Goal: Information Seeking & Learning: Learn about a topic

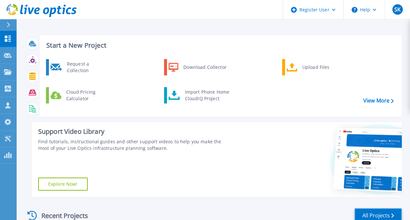
click at [390, 213] on link "All Projects" at bounding box center [378, 215] width 47 height 15
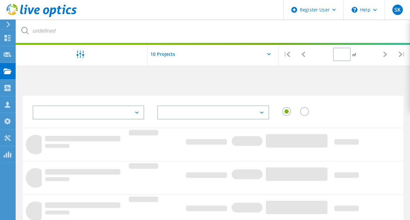
type input "1"
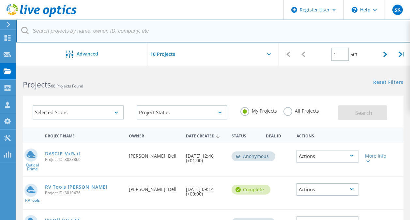
click at [152, 31] on input "text" at bounding box center [213, 31] width 394 height 23
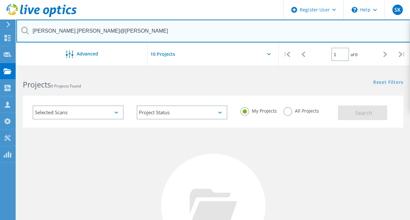
drag, startPoint x: 136, startPoint y: 31, endPoint x: -1, endPoint y: -16, distance: 145.6
click at [0, 0] on html "Register User \n Help Explore Helpful Articles Contact Support SK Dell User Sop…" at bounding box center [205, 162] width 410 height 324
paste input "Eher nicht so Azure Local"
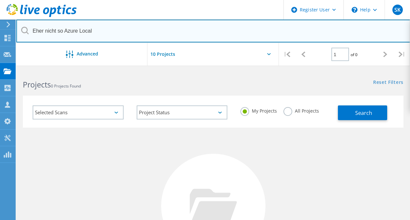
drag, startPoint x: -1, startPoint y: 8, endPoint x: 0, endPoint y: 2, distance: 5.7
click at [0, 4] on html "Register User \n Help Explore Helpful Articles Contact Support SK Dell User Sop…" at bounding box center [205, 162] width 410 height 324
paste input "[PERSON_NAME][EMAIL_ADDRESS][PERSON_NAME][PERSON_NAME][DOMAIN_NAME]"
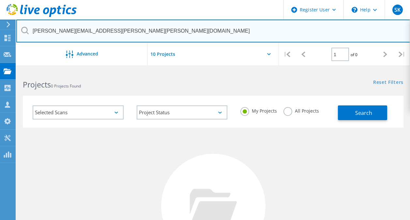
type input "[PERSON_NAME][EMAIL_ADDRESS][PERSON_NAME][PERSON_NAME][DOMAIN_NAME]"
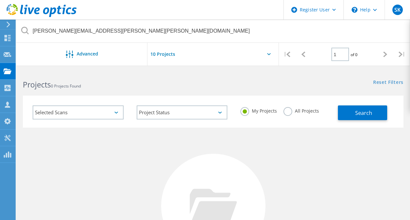
click at [291, 109] on label "All Projects" at bounding box center [302, 110] width 36 height 6
click at [0, 0] on input "All Projects" at bounding box center [0, 0] width 0 height 0
click at [369, 109] on span "Search" at bounding box center [364, 112] width 17 height 7
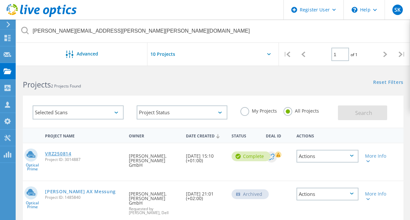
click at [57, 152] on link "VRZ250814" at bounding box center [58, 154] width 26 height 5
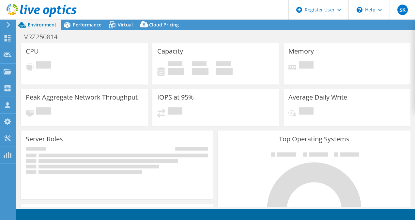
select select "USD"
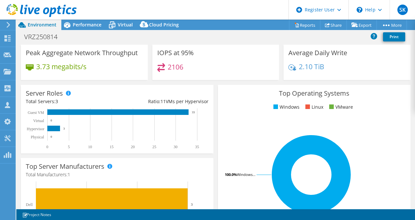
scroll to position [131, 0]
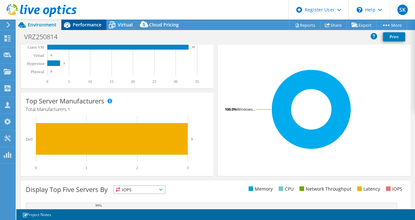
click at [75, 25] on span "Performance" at bounding box center [87, 25] width 29 height 6
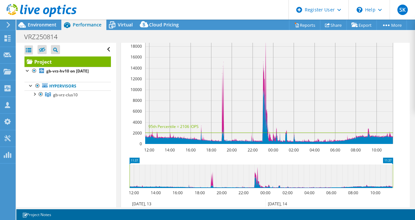
scroll to position [163, 0]
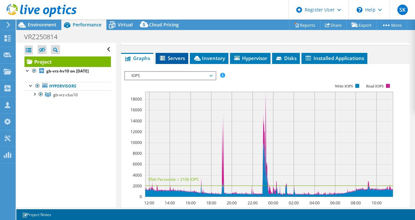
click at [169, 61] on span "Servers" at bounding box center [172, 58] width 26 height 7
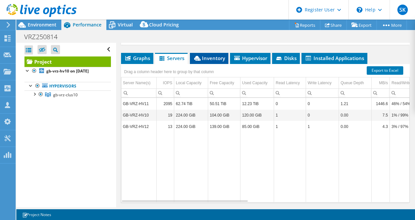
click at [208, 61] on span "Inventory" at bounding box center [209, 58] width 32 height 7
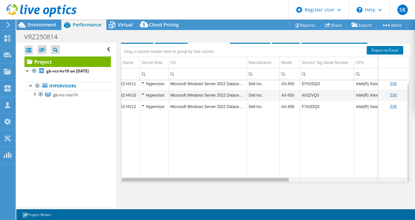
scroll to position [0, 0]
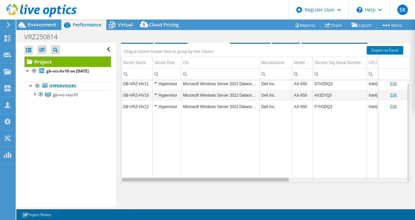
drag, startPoint x: 265, startPoint y: 180, endPoint x: 159, endPoint y: 174, distance: 105.7
click at [159, 174] on body "SK Dell User Sophie Kossmann Sophie.Kossmann@dell.com Dell My Profile Log Out \…" at bounding box center [207, 110] width 415 height 220
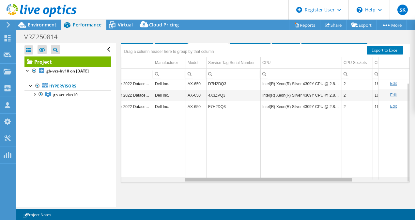
scroll to position [0, 105]
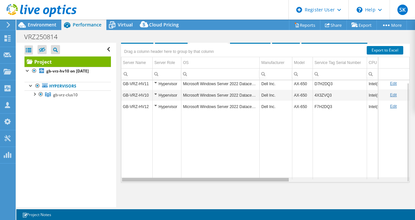
drag, startPoint x: 274, startPoint y: 180, endPoint x: 229, endPoint y: 180, distance: 45.7
click at [229, 183] on body "SK Dell User Sophie Kossmann Sophie.Kossmann@dell.com Dell My Profile Log Out \…" at bounding box center [207, 110] width 415 height 220
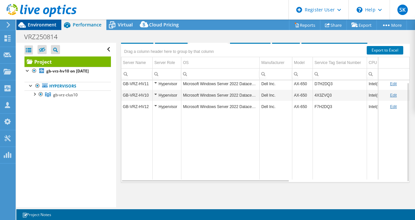
click at [40, 24] on span "Environment" at bounding box center [42, 25] width 29 height 6
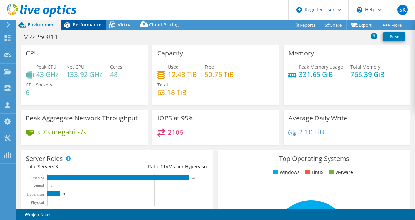
click at [98, 24] on span "Performance" at bounding box center [87, 25] width 29 height 6
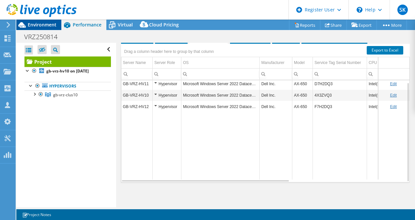
click at [42, 23] on span "Environment" at bounding box center [42, 25] width 29 height 6
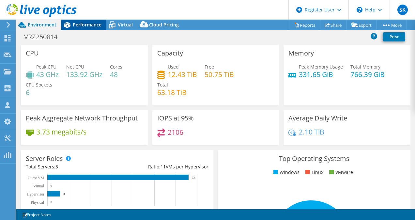
click at [78, 23] on span "Performance" at bounding box center [87, 25] width 29 height 6
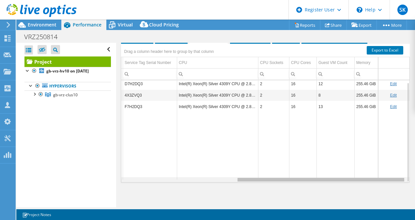
drag, startPoint x: 267, startPoint y: 181, endPoint x: 374, endPoint y: 164, distance: 108.3
click at [391, 173] on body "SK Dell User [PERSON_NAME] [PERSON_NAME][EMAIL_ADDRESS][DOMAIN_NAME] Dell My Pr…" at bounding box center [207, 110] width 415 height 220
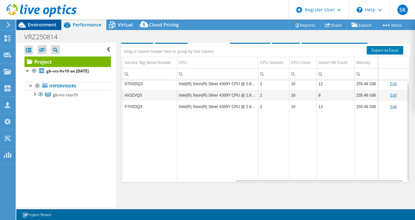
click at [52, 24] on span "Environment" at bounding box center [42, 25] width 29 height 6
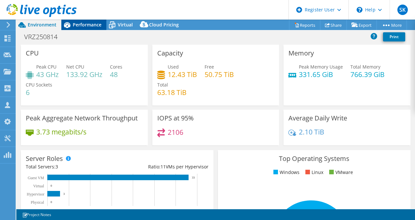
click at [76, 24] on span "Performance" at bounding box center [87, 25] width 29 height 6
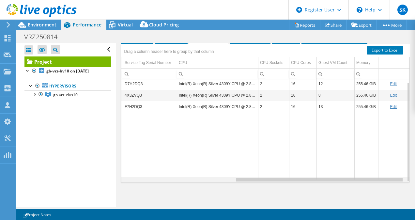
click at [331, 179] on div "Data grid" at bounding box center [319, 180] width 167 height 4
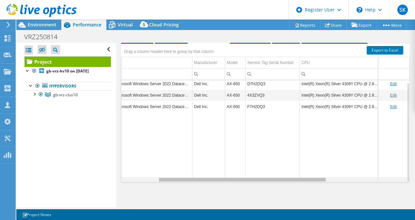
scroll to position [0, 23]
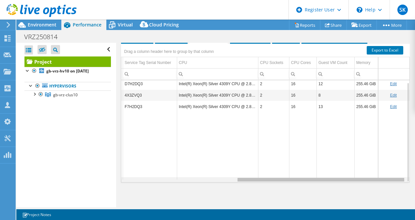
drag, startPoint x: 331, startPoint y: 179, endPoint x: 370, endPoint y: 138, distance: 55.9
click at [370, 138] on body "SK Dell User Sophie Kossmann Sophie.Kossmann@dell.com Dell My Profile Log Out \…" at bounding box center [207, 110] width 415 height 220
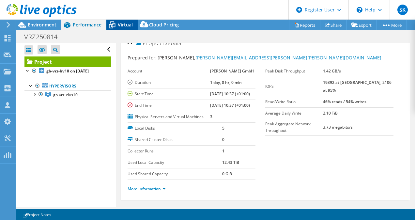
click at [120, 25] on span "Virtual" at bounding box center [125, 25] width 15 height 6
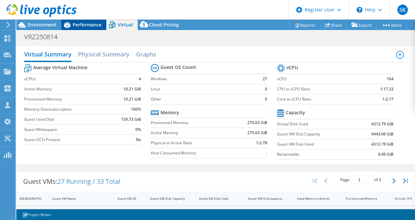
click at [84, 21] on div "Performance" at bounding box center [83, 25] width 45 height 10
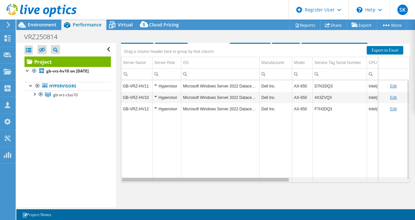
drag, startPoint x: 277, startPoint y: 179, endPoint x: 126, endPoint y: 177, distance: 150.9
click at [124, 178] on body "SK Dell User Sophie Kossmann Sophie.Kossmann@dell.com Dell My Profile Log Out \…" at bounding box center [207, 110] width 415 height 220
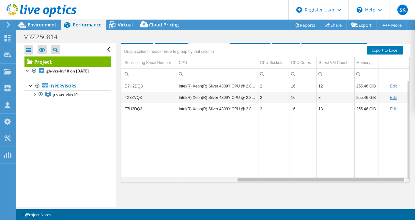
drag, startPoint x: 274, startPoint y: 181, endPoint x: 417, endPoint y: 143, distance: 148.0
click at [415, 143] on html "SK Dell User Sophie Kossmann Sophie.Kossmann@dell.com Dell My Profile Log Out \…" at bounding box center [207, 110] width 415 height 220
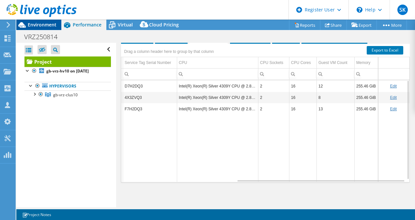
click at [35, 25] on span "Environment" at bounding box center [42, 25] width 29 height 6
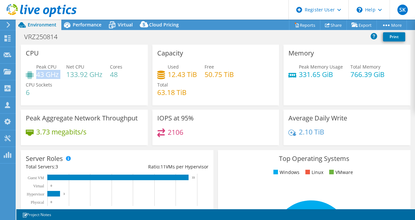
drag, startPoint x: 38, startPoint y: 73, endPoint x: 60, endPoint y: 72, distance: 22.2
click at [60, 72] on div "Peak CPU 43 GHz Net CPU 133.92 GHz Cores 48 CPU Sockets 6" at bounding box center [84, 82] width 117 height 39
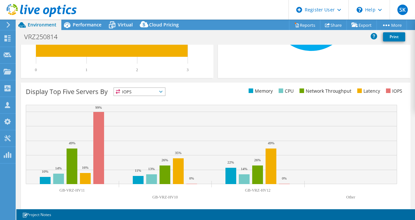
scroll to position [0, 0]
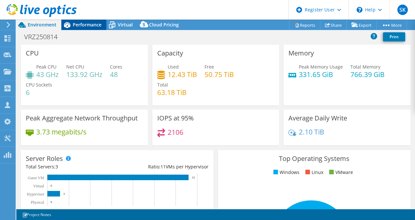
click at [94, 23] on span "Performance" at bounding box center [87, 25] width 29 height 6
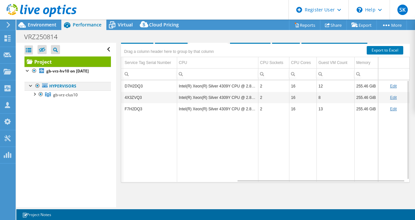
click at [28, 83] on div at bounding box center [31, 85] width 7 height 7
click at [29, 83] on div at bounding box center [31, 85] width 7 height 7
click at [35, 95] on div at bounding box center [34, 93] width 7 height 7
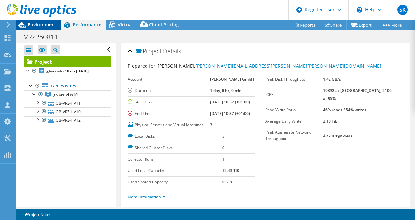
click at [44, 27] on span "Environment" at bounding box center [42, 25] width 29 height 6
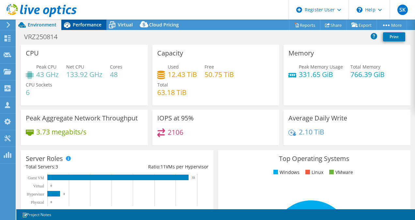
click at [87, 26] on span "Performance" at bounding box center [87, 25] width 29 height 6
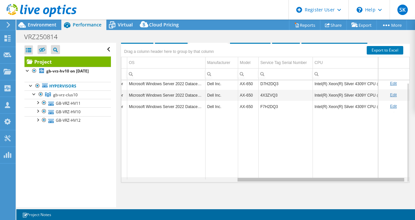
scroll to position [0, 195]
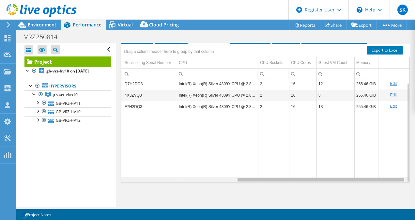
drag, startPoint x: 308, startPoint y: 188, endPoint x: 390, endPoint y: 179, distance: 82.1
click at [390, 179] on body "SK Dell User Sophie Kossmann Sophie.Kossmann@dell.com Dell My Profile Log Out \…" at bounding box center [207, 110] width 415 height 220
drag, startPoint x: 244, startPoint y: 188, endPoint x: 373, endPoint y: 181, distance: 129.5
click at [373, 181] on body "SK Dell User Sophie Kossmann Sophie.Kossmann@dell.com Dell My Profile Log Out \…" at bounding box center [207, 110] width 415 height 220
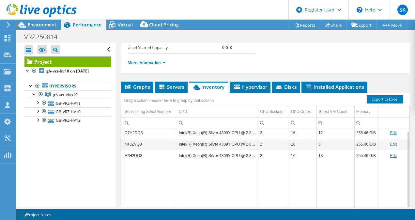
scroll to position [131, 0]
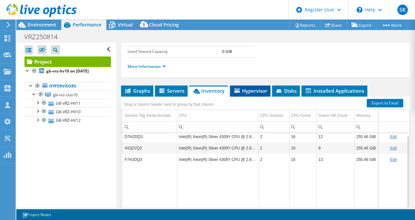
click at [257, 94] on span "Hypervisor" at bounding box center [250, 91] width 34 height 7
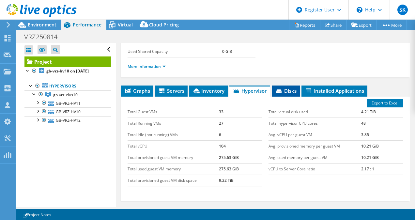
click at [291, 94] on span "Disks" at bounding box center [286, 91] width 21 height 7
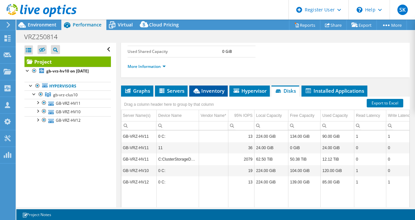
click at [196, 93] on icon at bounding box center [197, 90] width 7 height 5
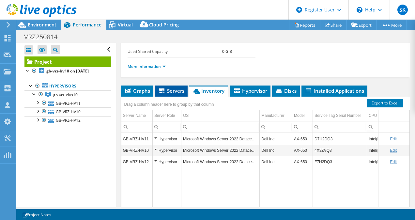
click at [168, 94] on span "Servers" at bounding box center [171, 91] width 26 height 7
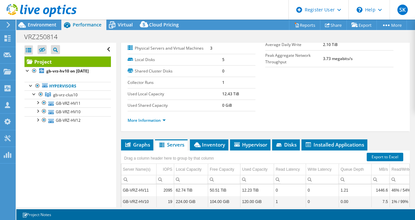
scroll to position [163, 0]
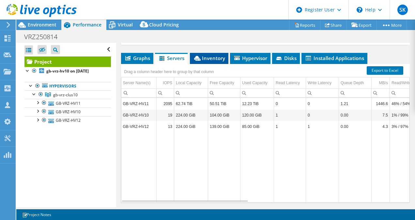
click at [206, 61] on span "Inventory" at bounding box center [209, 58] width 32 height 7
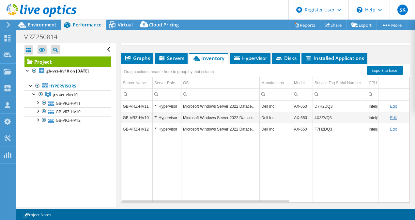
scroll to position [196, 0]
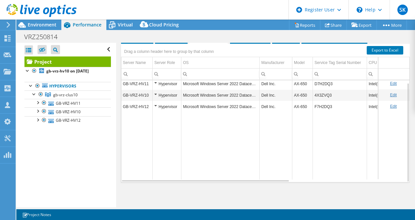
click at [48, 21] on div at bounding box center [38, 11] width 77 height 22
click at [52, 27] on span "Environment" at bounding box center [42, 25] width 29 height 6
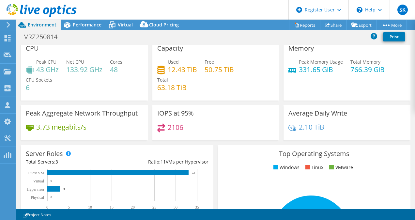
scroll to position [0, 0]
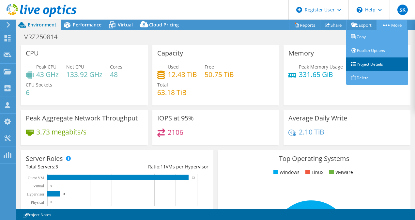
click at [373, 62] on link "Project Details" at bounding box center [377, 64] width 62 height 14
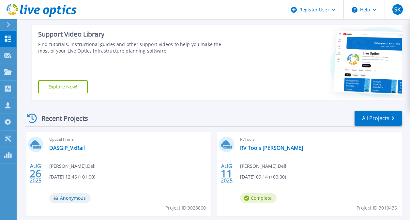
scroll to position [98, 0]
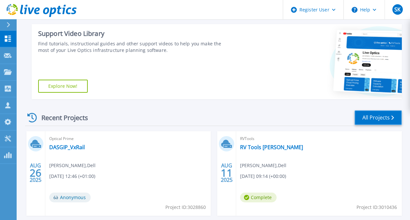
click at [389, 116] on link "All Projects" at bounding box center [378, 117] width 47 height 15
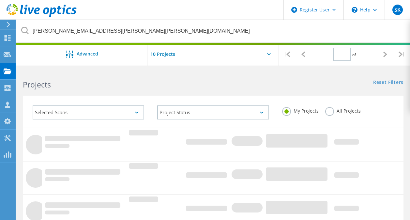
type input "1"
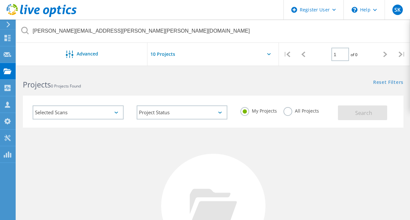
click at [291, 113] on label "All Projects" at bounding box center [302, 110] width 36 height 6
click at [0, 0] on input "All Projects" at bounding box center [0, 0] width 0 height 0
click at [378, 114] on button "Search" at bounding box center [362, 112] width 49 height 15
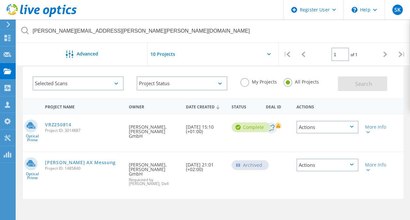
scroll to position [33, 0]
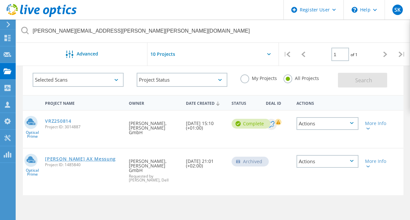
click at [82, 157] on link "Goldbeck AX Messung" at bounding box center [80, 159] width 71 height 5
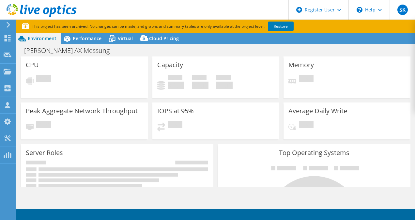
select select "EUFrankfurt"
select select "EUR"
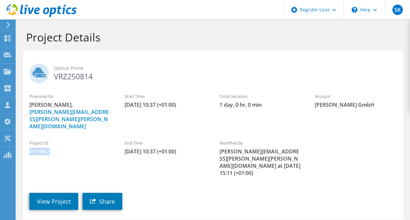
drag, startPoint x: 53, startPoint y: 138, endPoint x: 24, endPoint y: 135, distance: 29.3
click at [24, 136] on div "Project ID 3014887" at bounding box center [70, 147] width 95 height 22
copy span "3014887"
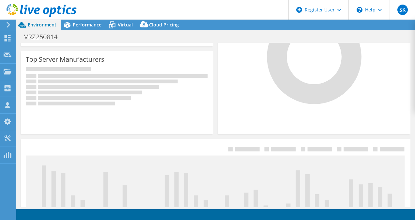
select select "SelectRegion"
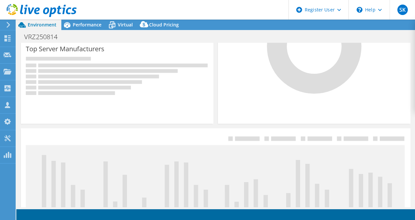
select select "USD"
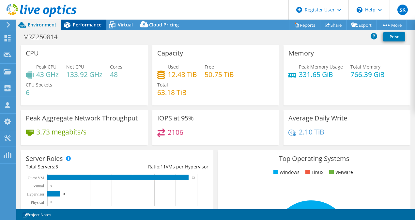
click at [73, 22] on span "Performance" at bounding box center [87, 25] width 29 height 6
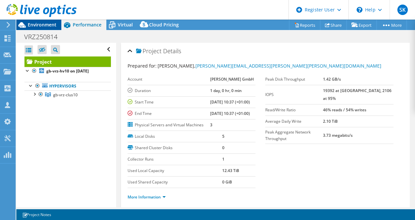
click at [37, 27] on span "Environment" at bounding box center [42, 25] width 29 height 6
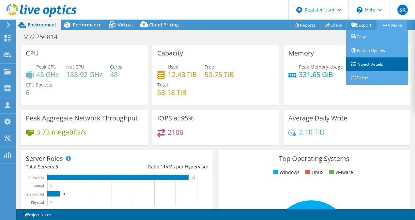
click at [381, 63] on link "Project Details" at bounding box center [377, 64] width 62 height 14
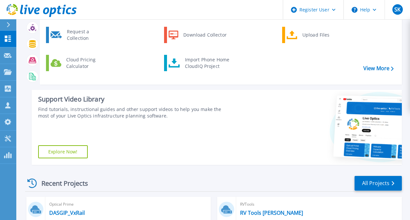
scroll to position [65, 0]
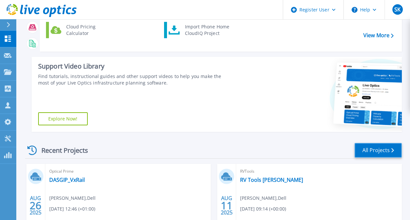
click at [371, 149] on link "All Projects" at bounding box center [378, 150] width 47 height 15
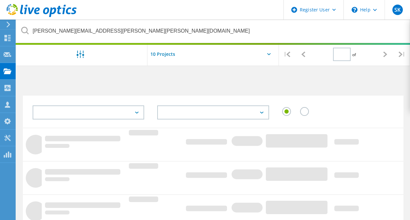
type input "1"
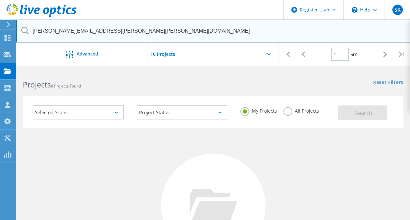
drag, startPoint x: 146, startPoint y: 34, endPoint x: -1, endPoint y: 17, distance: 148.6
click at [0, 17] on html "Register User \n Help Explore Helpful Articles Contact Support SK Dell User [PE…" at bounding box center [205, 162] width 410 height 324
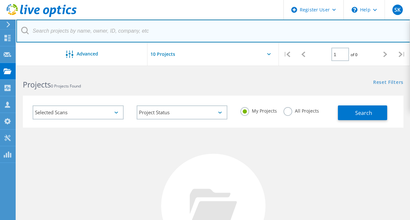
paste input "3028717"
type input "3028717"
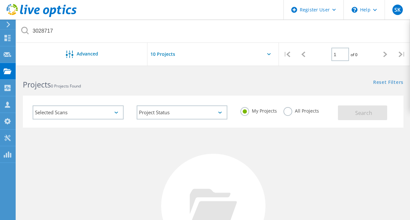
click at [313, 111] on label "All Projects" at bounding box center [302, 110] width 36 height 6
click at [0, 0] on input "All Projects" at bounding box center [0, 0] width 0 height 0
click at [365, 112] on span "Search" at bounding box center [364, 112] width 17 height 7
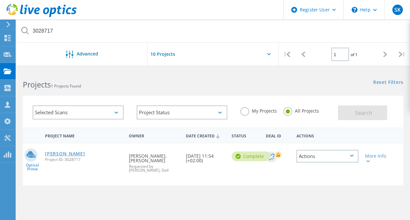
click at [60, 154] on link "Goldbeck" at bounding box center [65, 154] width 40 height 5
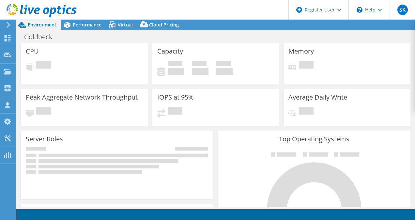
select select "USD"
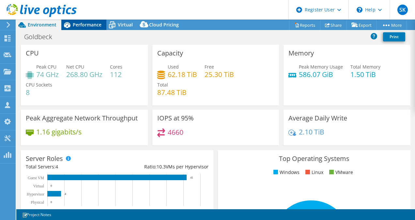
click at [79, 22] on span "Performance" at bounding box center [87, 25] width 29 height 6
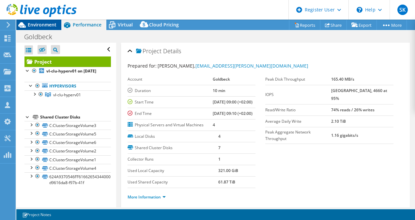
click at [38, 24] on span "Environment" at bounding box center [42, 25] width 29 height 6
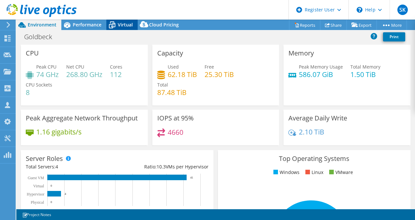
click at [119, 24] on span "Virtual" at bounding box center [125, 25] width 15 height 6
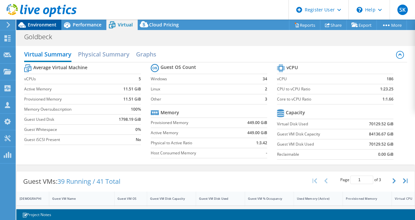
click at [42, 24] on span "Environment" at bounding box center [42, 25] width 29 height 6
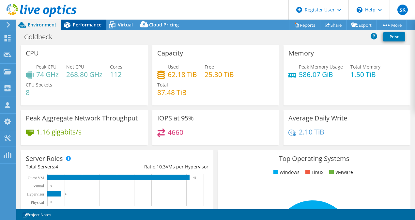
click at [92, 26] on span "Performance" at bounding box center [87, 25] width 29 height 6
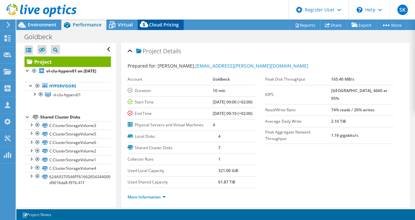
click at [164, 24] on span "Cloud Pricing" at bounding box center [164, 25] width 30 height 6
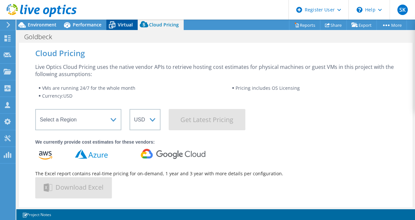
click at [120, 20] on div "Virtual" at bounding box center [121, 25] width 31 height 10
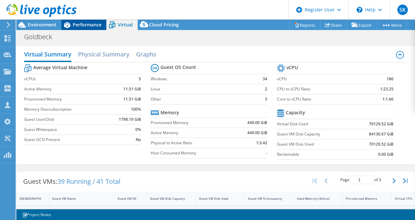
click at [84, 24] on span "Performance" at bounding box center [87, 25] width 29 height 6
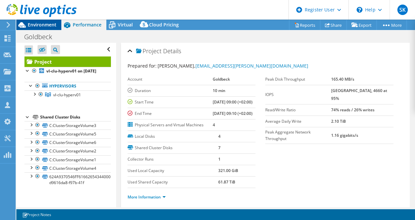
click at [46, 23] on span "Environment" at bounding box center [42, 25] width 29 height 6
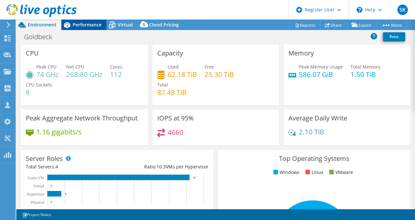
click at [90, 25] on span "Performance" at bounding box center [87, 25] width 29 height 6
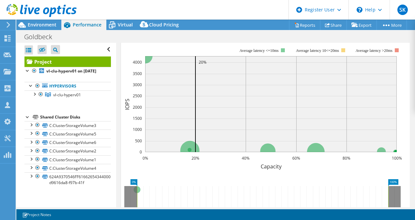
scroll to position [131, 0]
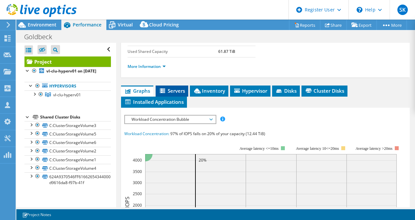
click at [172, 94] on span "Servers" at bounding box center [172, 91] width 26 height 7
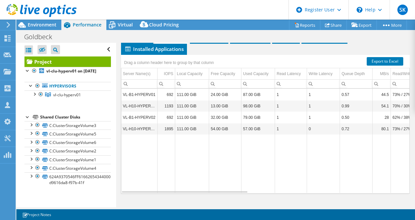
scroll to position [171, 0]
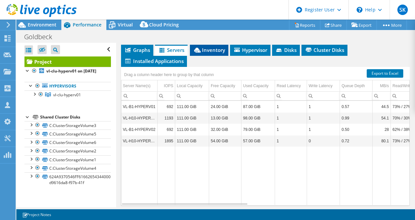
click at [214, 53] on span "Inventory" at bounding box center [209, 50] width 32 height 7
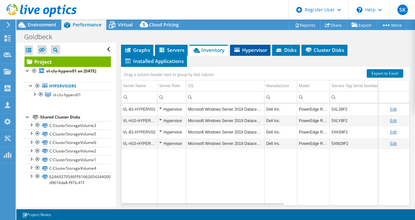
click at [257, 53] on span "Hypervisor" at bounding box center [250, 50] width 34 height 7
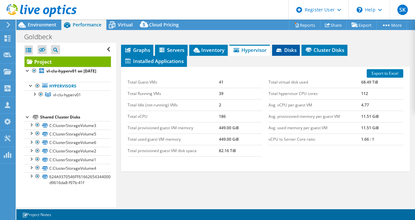
click at [291, 53] on span "Disks" at bounding box center [286, 50] width 21 height 7
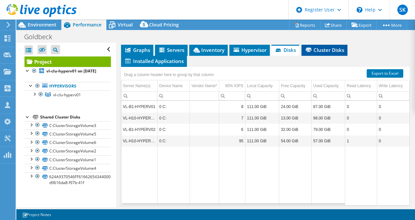
drag, startPoint x: 291, startPoint y: 71, endPoint x: 325, endPoint y: 70, distance: 34.3
click at [325, 53] on span "Cluster Disks" at bounding box center [325, 50] width 40 height 7
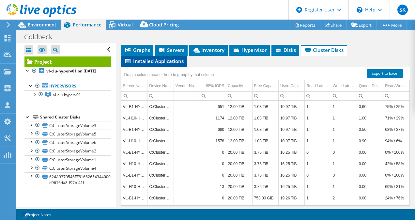
click at [163, 64] on span "Installed Applications" at bounding box center [153, 61] width 59 height 7
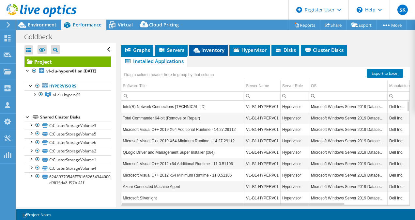
click at [204, 53] on span "Inventory" at bounding box center [209, 50] width 32 height 7
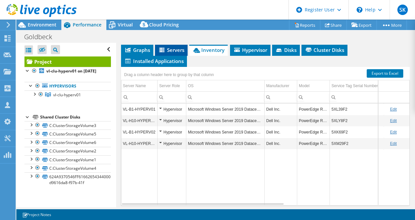
click at [173, 53] on span "Servers" at bounding box center [171, 50] width 26 height 7
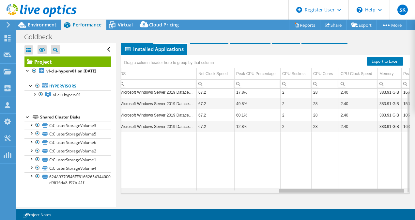
scroll to position [0, 352]
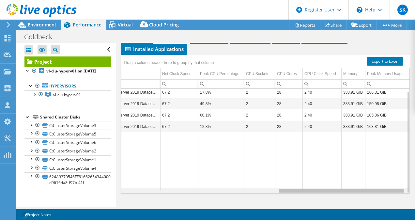
drag, startPoint x: 243, startPoint y: 192, endPoint x: 427, endPoint y: 141, distance: 190.3
click at [415, 141] on html "SK Dell User Sophie Kossmann Sophie.Kossmann@dell.com Dell My Profile Log Out \…" at bounding box center [207, 110] width 415 height 220
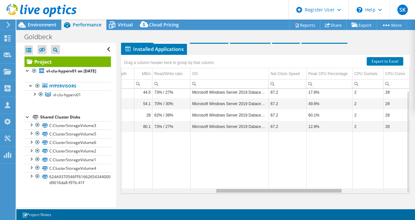
scroll to position [0, 0]
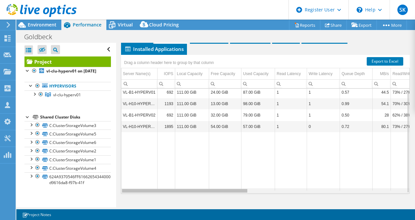
drag, startPoint x: 292, startPoint y: 191, endPoint x: 179, endPoint y: 167, distance: 115.5
click at [108, 167] on body "SK Dell User Sophie Kossmann Sophie.Kossmann@dell.com Dell My Profile Log Out \…" at bounding box center [207, 110] width 415 height 220
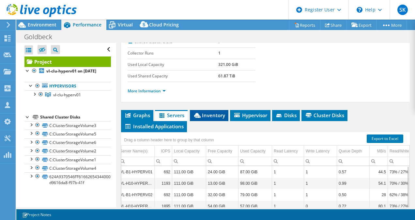
click at [212, 119] on span "Inventory" at bounding box center [209, 115] width 32 height 7
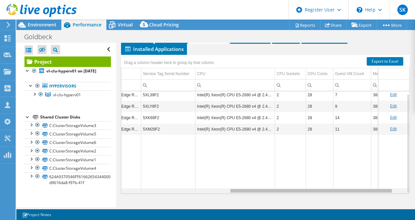
drag, startPoint x: 188, startPoint y: 191, endPoint x: 301, endPoint y: 185, distance: 112.8
click at [301, 185] on body "SK Dell User Sophie Kossmann Sophie.Kossmann@dell.com Dell My Profile Log Out \…" at bounding box center [207, 110] width 415 height 220
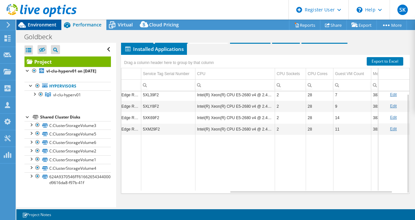
click at [55, 26] on span "Environment" at bounding box center [42, 25] width 29 height 6
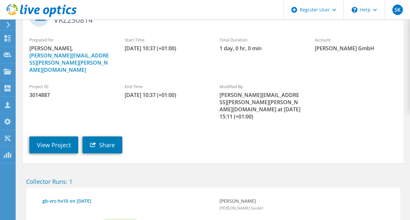
scroll to position [24, 0]
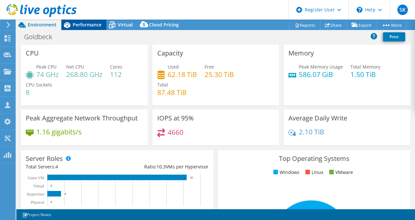
click at [87, 21] on div "Performance" at bounding box center [83, 25] width 45 height 10
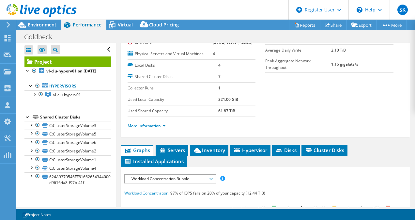
scroll to position [163, 0]
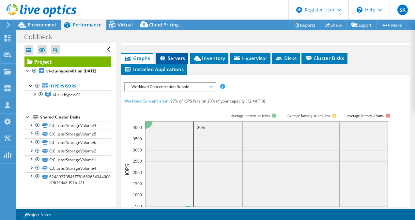
click at [181, 61] on span "Servers" at bounding box center [172, 58] width 26 height 7
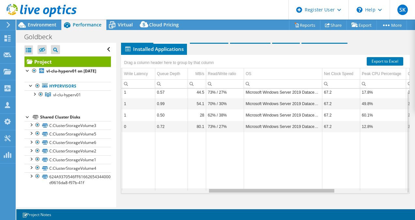
scroll to position [0, 0]
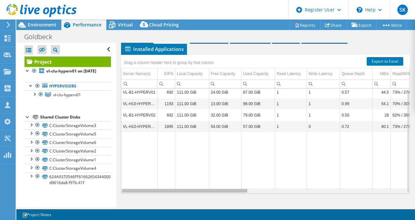
drag, startPoint x: 244, startPoint y: 199, endPoint x: 169, endPoint y: 156, distance: 85.9
click at [169, 156] on body "SK Dell User Sophie Kossmann Sophie.Kossmann@dell.com Dell My Profile Log Out \…" at bounding box center [207, 110] width 415 height 220
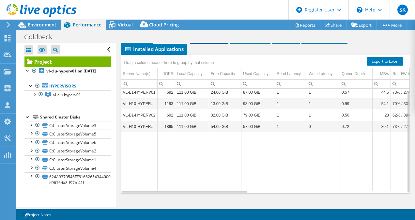
click at [221, 41] on span "Inventory" at bounding box center [209, 38] width 32 height 7
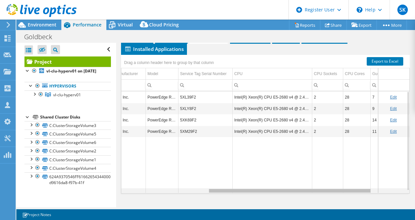
drag, startPoint x: 259, startPoint y: 200, endPoint x: 350, endPoint y: 192, distance: 91.1
click at [350, 192] on body "SK Dell User Sophie Kossmann Sophie.Kossmann@dell.com Dell My Profile Log Out \…" at bounding box center [207, 110] width 415 height 220
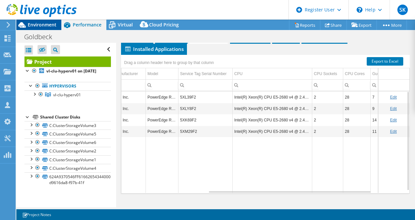
click at [34, 25] on span "Environment" at bounding box center [42, 25] width 29 height 6
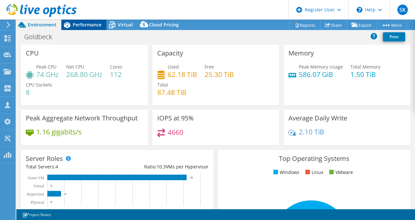
click at [95, 25] on span "Performance" at bounding box center [87, 25] width 29 height 6
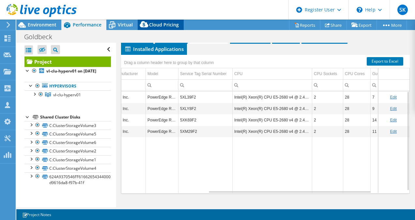
click at [156, 23] on span "Cloud Pricing" at bounding box center [164, 25] width 30 height 6
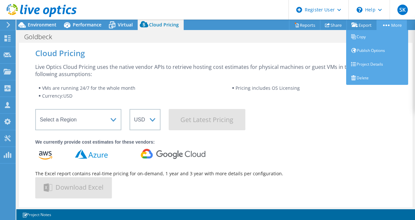
click at [392, 23] on link "More" at bounding box center [392, 25] width 30 height 10
click at [392, 24] on link "More" at bounding box center [392, 25] width 30 height 10
click at [367, 63] on link "Project Details" at bounding box center [377, 64] width 62 height 14
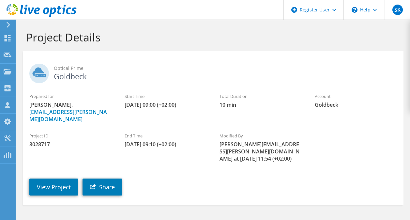
click at [223, 36] on h1 "Project Details" at bounding box center [211, 37] width 371 height 14
click at [92, 108] on span "[PERSON_NAME], [PERSON_NAME][EMAIL_ADDRESS][PERSON_NAME][DOMAIN_NAME]" at bounding box center [70, 112] width 82 height 22
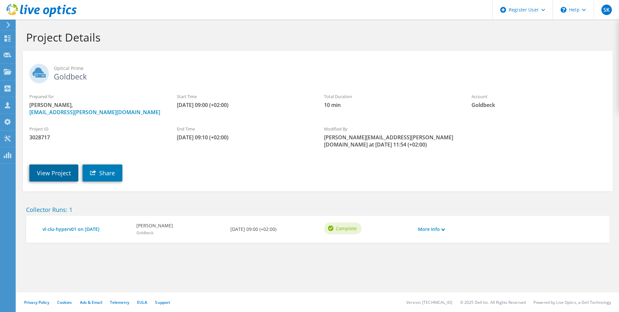
click at [48, 164] on link "View Project" at bounding box center [53, 172] width 49 height 17
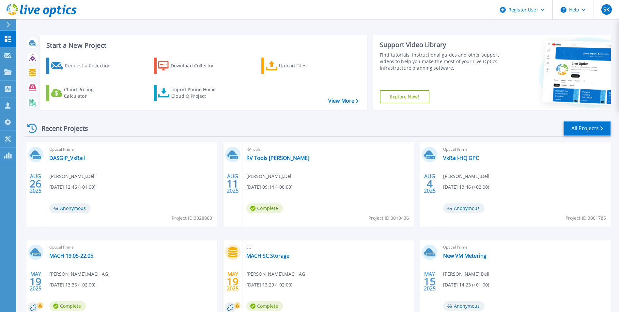
click at [575, 124] on link "All Projects" at bounding box center [587, 128] width 47 height 15
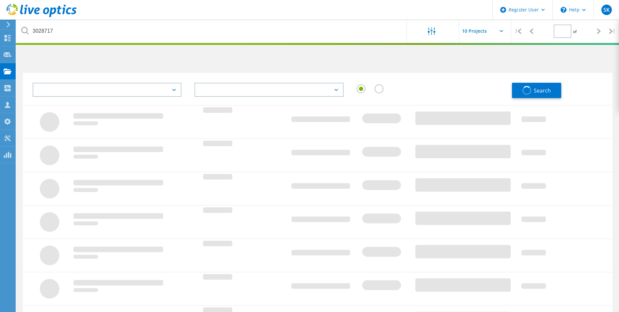
type input "1"
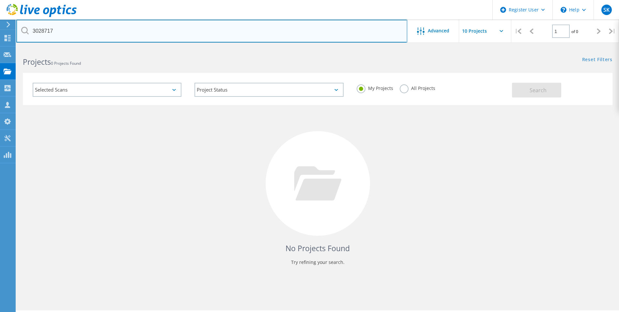
drag, startPoint x: 86, startPoint y: 27, endPoint x: -15, endPoint y: 15, distance: 101.9
click at [0, 15] on html "Register User \n Help Explore Helpful Articles Contact Support SK Dell User Sop…" at bounding box center [309, 164] width 619 height 329
paste input "13195"
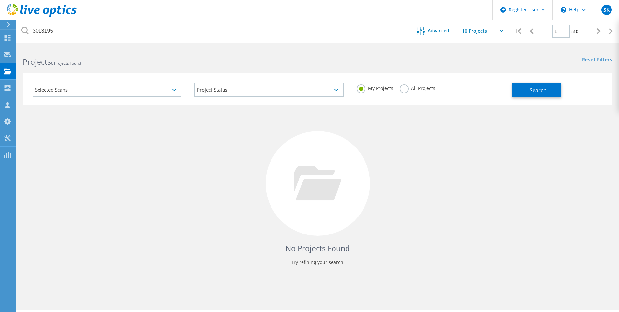
click at [403, 87] on label "All Projects" at bounding box center [418, 87] width 36 height 6
click at [0, 0] on input "All Projects" at bounding box center [0, 0] width 0 height 0
click at [536, 87] on span "Search" at bounding box center [538, 90] width 17 height 7
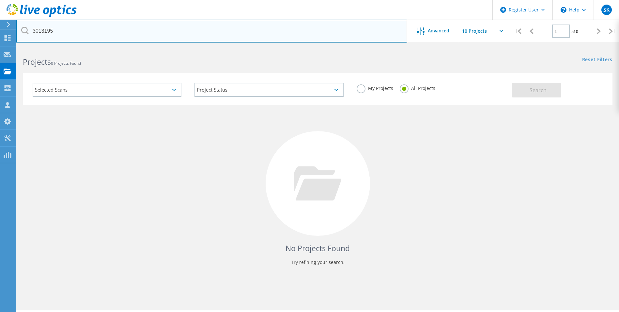
click at [83, 30] on input "3013195" at bounding box center [211, 31] width 391 height 23
drag, startPoint x: 133, startPoint y: 29, endPoint x: -230, endPoint y: -24, distance: 366.7
click at [0, 0] on html "Register User \n Help Explore Helpful Articles Contact Support SK Dell User Sop…" at bounding box center [309, 164] width 619 height 329
paste input "[EMAIL_ADDRESS][PERSON_NAME][DOMAIN_NAME]"
type input "meinel.sascha@goldbeck.de"
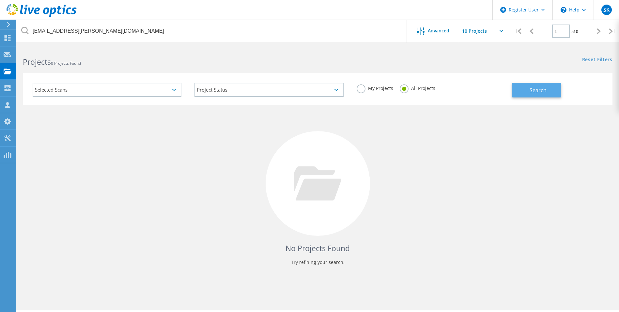
click at [548, 91] on button "Search" at bounding box center [536, 90] width 49 height 15
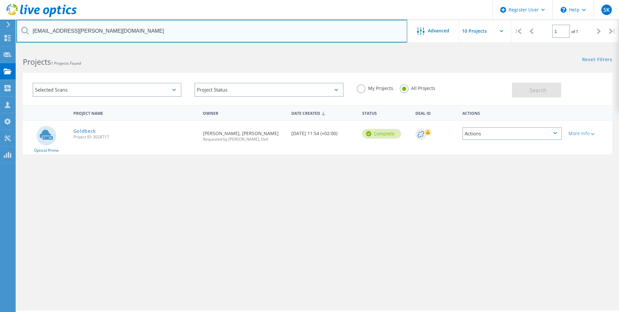
drag, startPoint x: 128, startPoint y: 28, endPoint x: -158, endPoint y: -13, distance: 289.0
click at [0, 0] on html "Register User \n Help Explore Helpful Articles Contact Support SK Dell User Sop…" at bounding box center [309, 164] width 619 height 329
paste input "3013195"
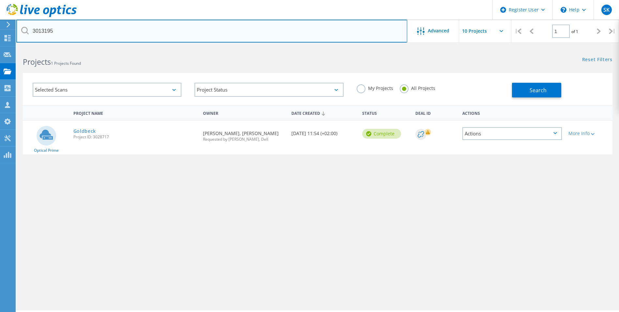
type input "3013195"
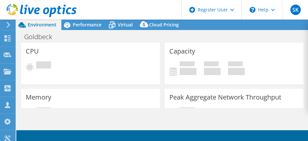
select select "USD"
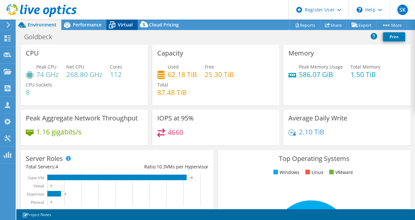
click at [120, 21] on div "Virtual" at bounding box center [121, 25] width 31 height 10
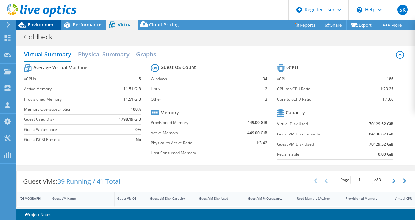
click at [36, 28] on span "Environment" at bounding box center [42, 25] width 29 height 6
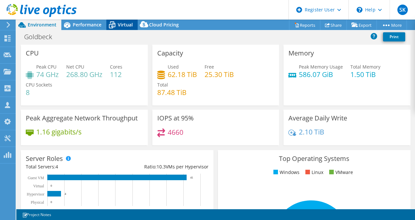
click at [127, 22] on span "Virtual" at bounding box center [125, 25] width 15 height 6
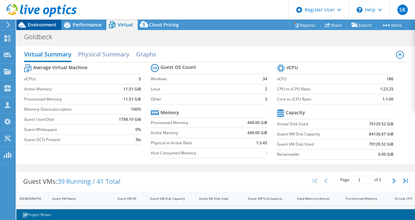
click at [48, 24] on span "Environment" at bounding box center [42, 25] width 29 height 6
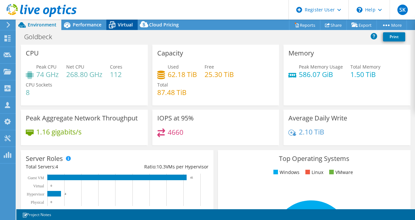
click at [118, 22] on span "Virtual" at bounding box center [125, 25] width 15 height 6
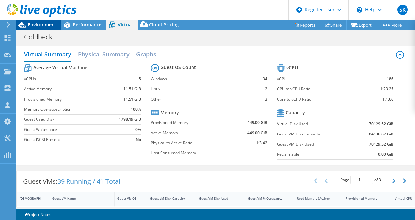
click at [31, 26] on span "Environment" at bounding box center [42, 25] width 29 height 6
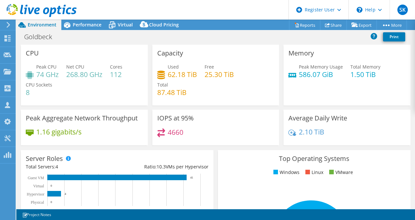
select select "USD"
